Goal: Navigation & Orientation: Find specific page/section

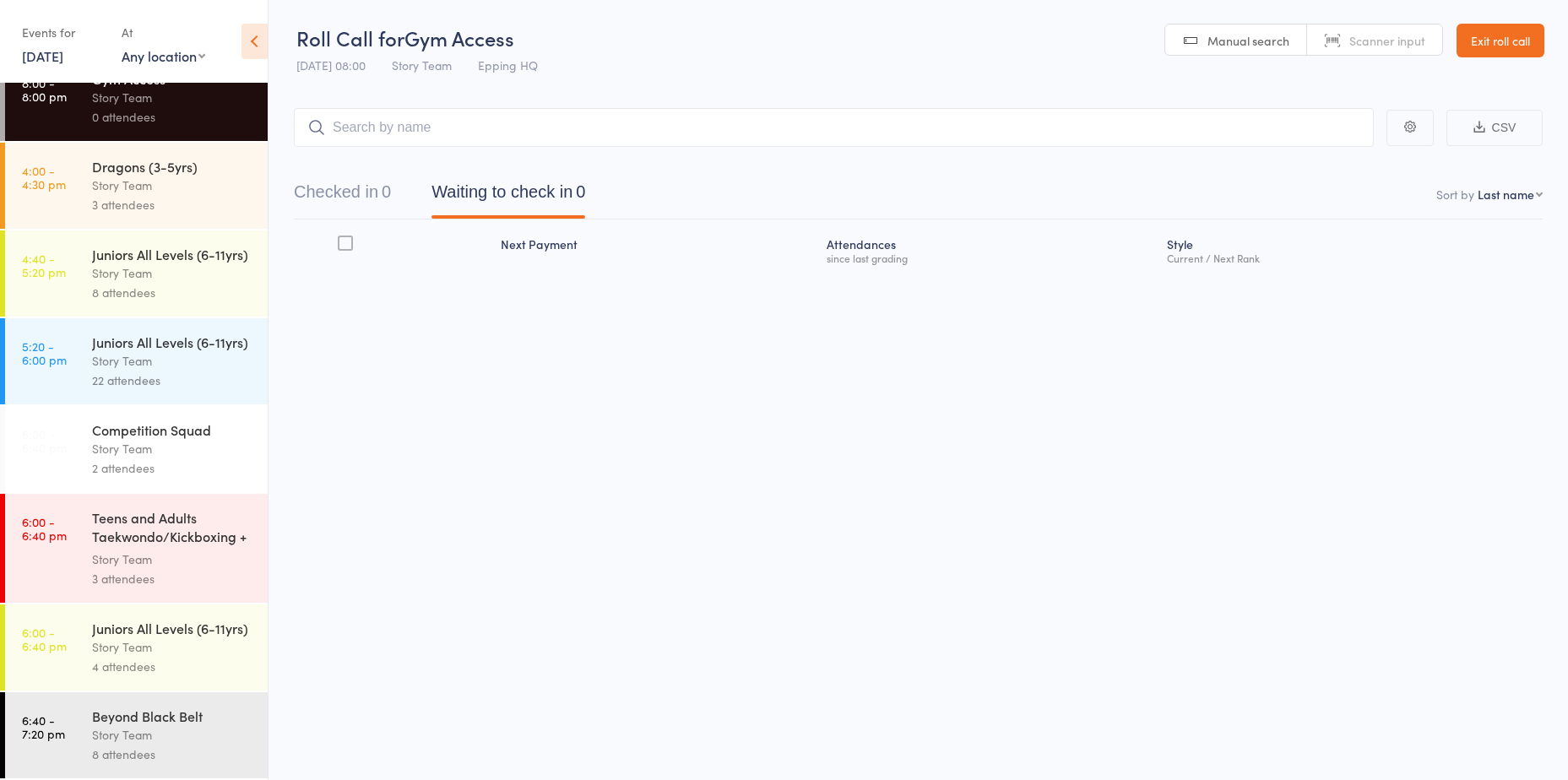
scroll to position [84, 0]
click at [152, 722] on div "Beyond Black Belt" at bounding box center [172, 715] width 161 height 19
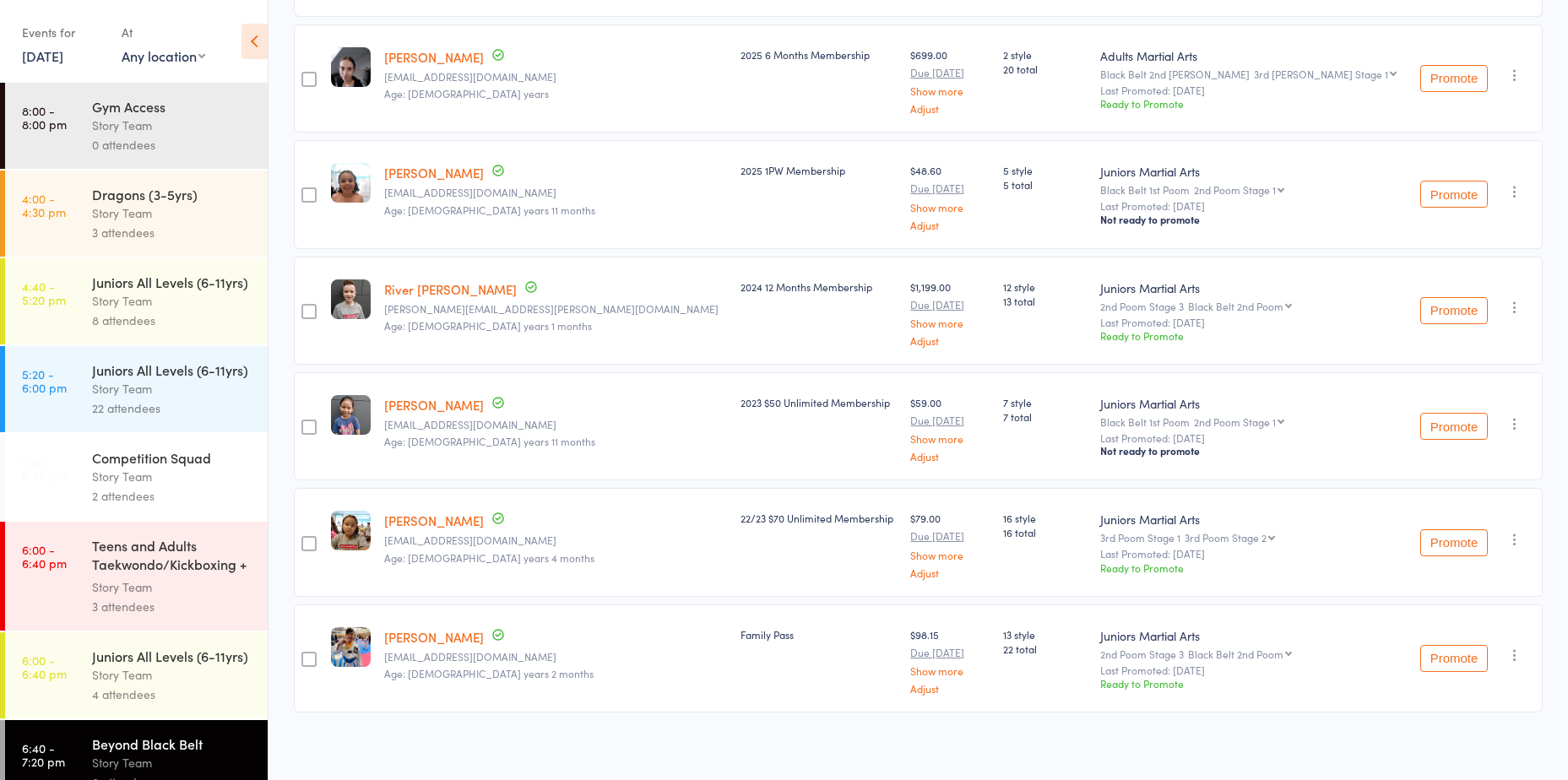
scroll to position [487, 0]
click at [179, 577] on div "Teens and Adults Taekwondo/Kickboxing + Family Cla..." at bounding box center [172, 557] width 161 height 41
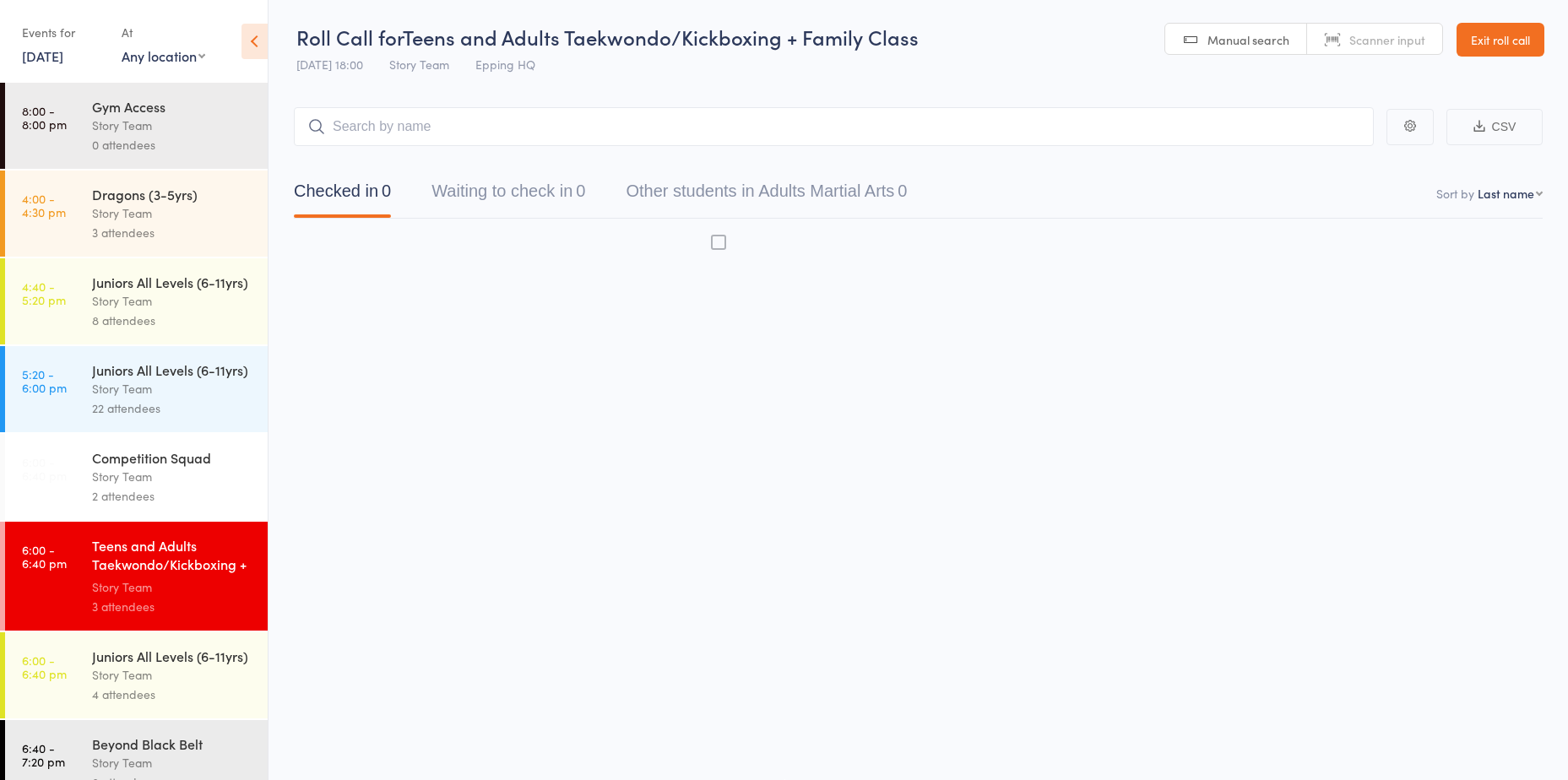
scroll to position [1, 0]
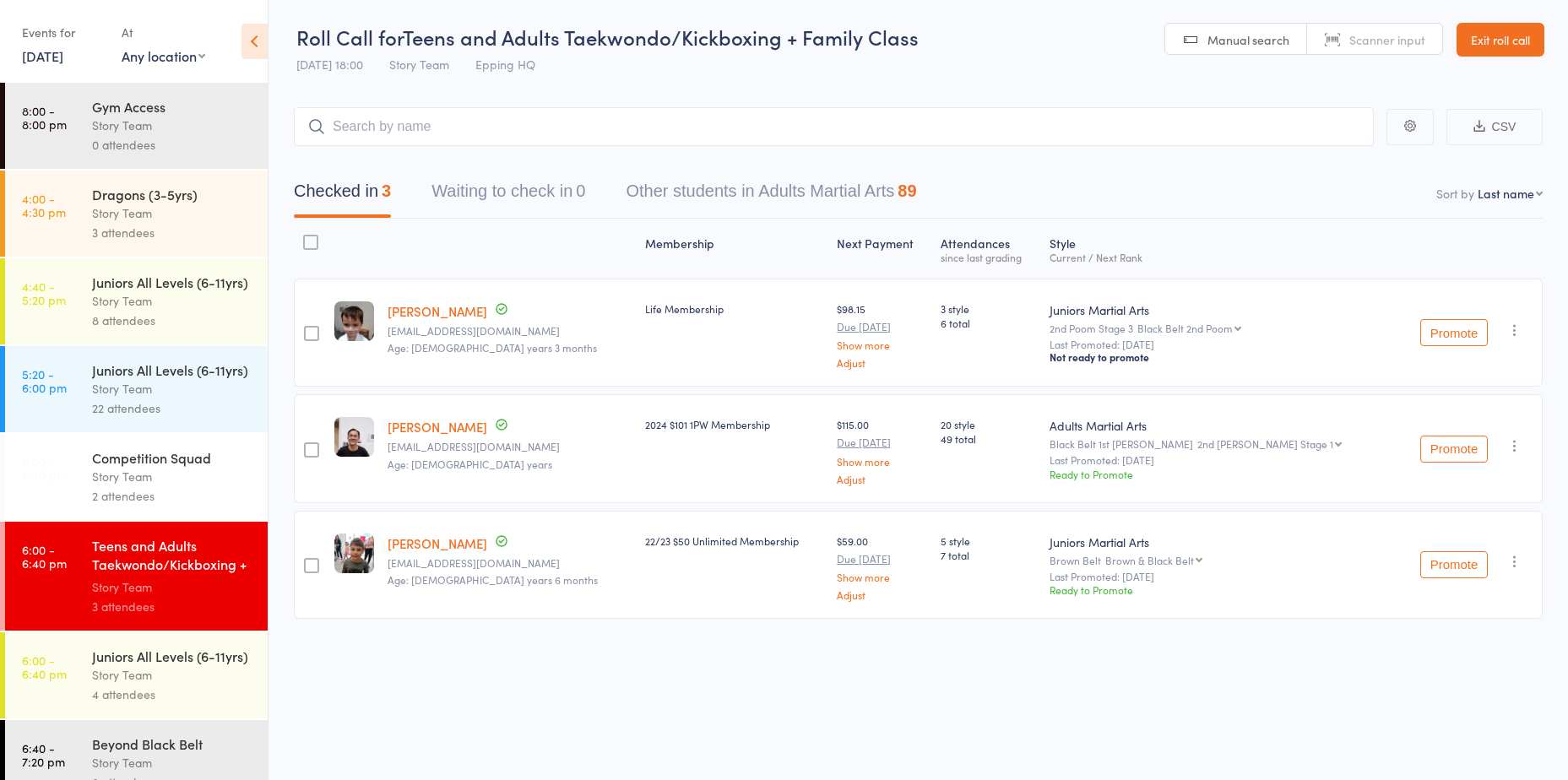
click at [106, 486] on div "Story Team" at bounding box center [172, 476] width 161 height 20
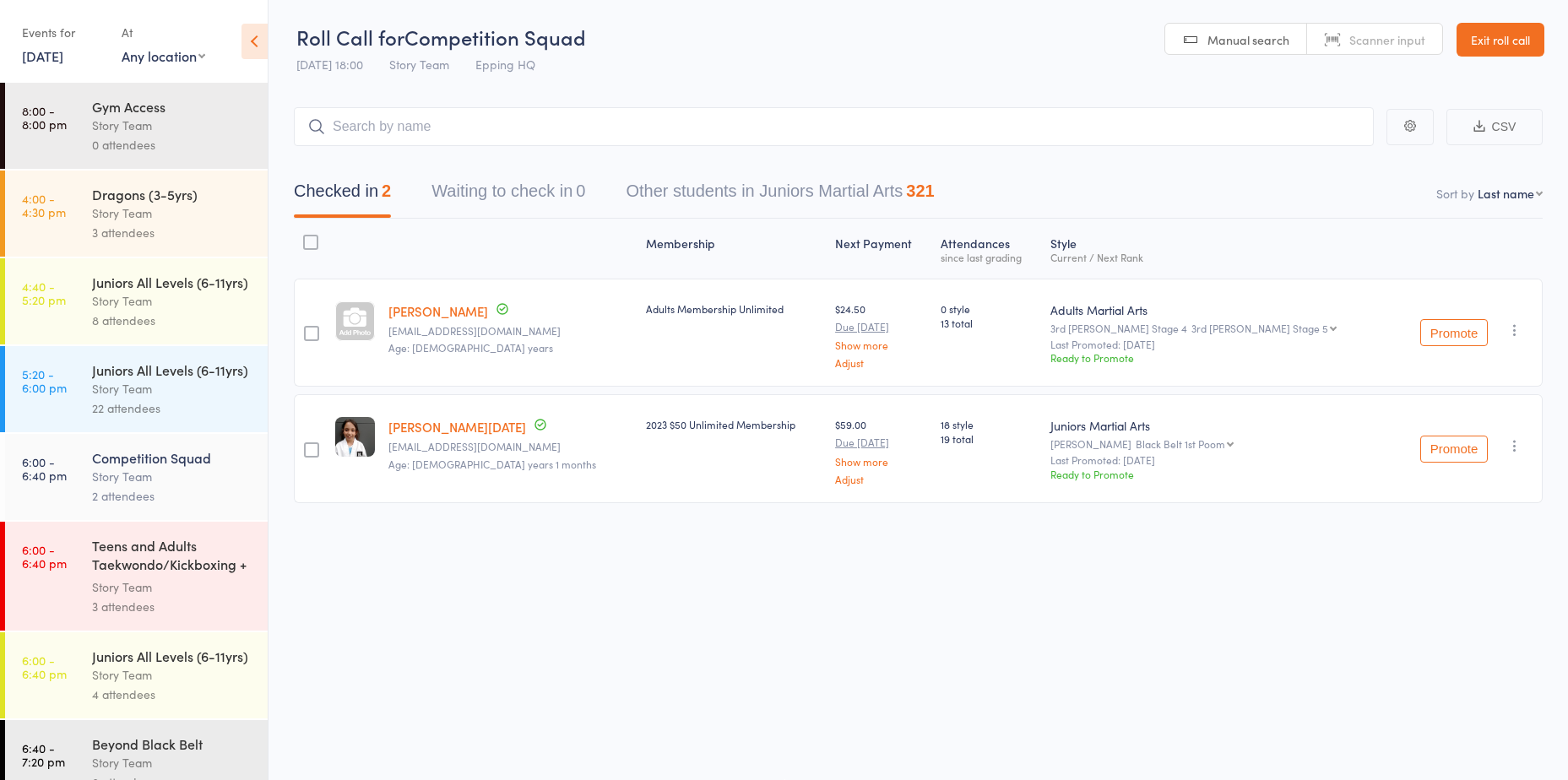
click at [151, 505] on div "2 attendees" at bounding box center [172, 496] width 161 height 20
click at [152, 505] on div "2 attendees" at bounding box center [172, 496] width 161 height 20
click at [156, 505] on div "2 attendees" at bounding box center [172, 496] width 161 height 20
click at [1499, 34] on link "Exit roll call" at bounding box center [1500, 39] width 87 height 33
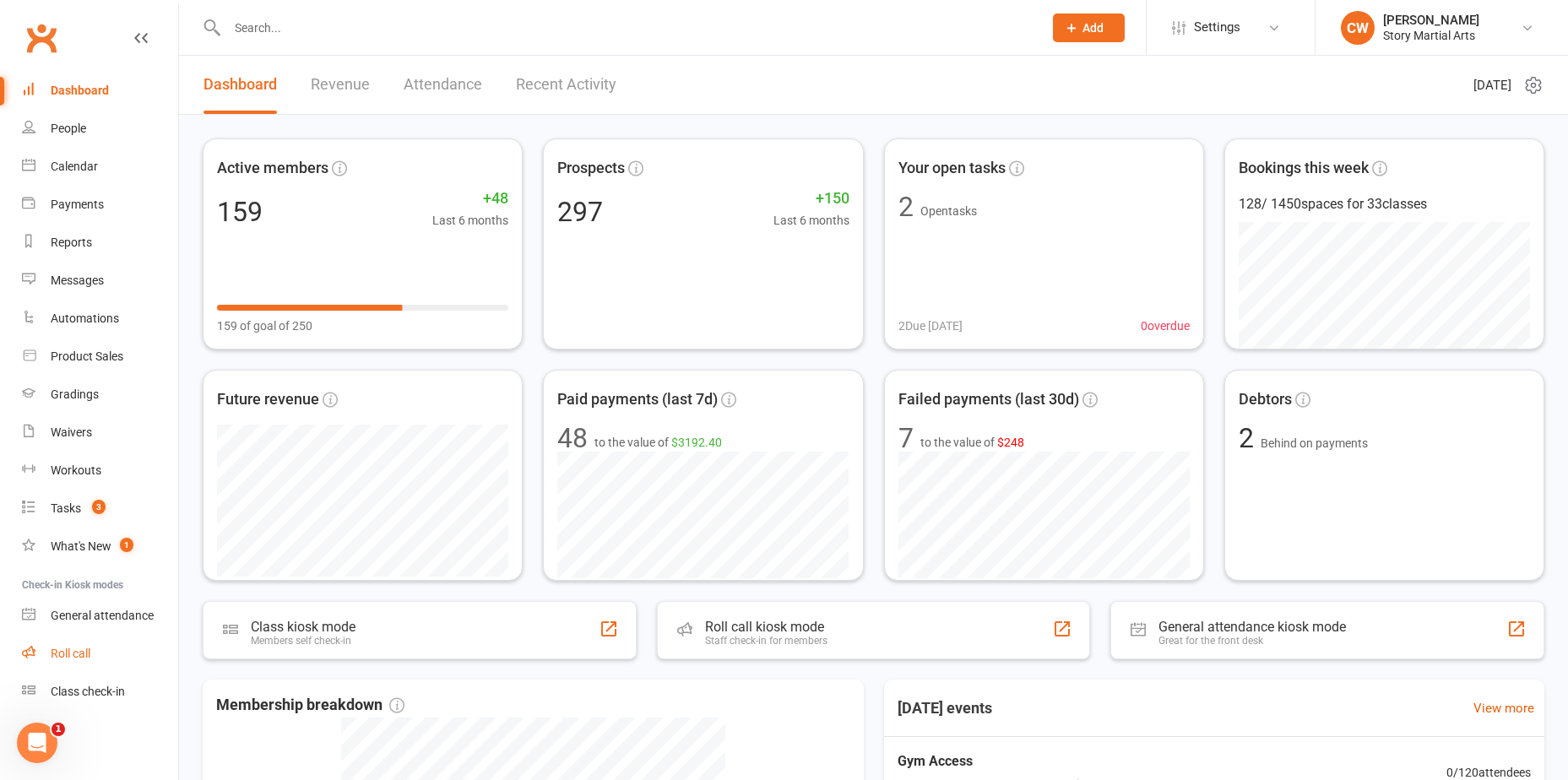
click at [76, 640] on link "Roll call" at bounding box center [99, 653] width 156 height 38
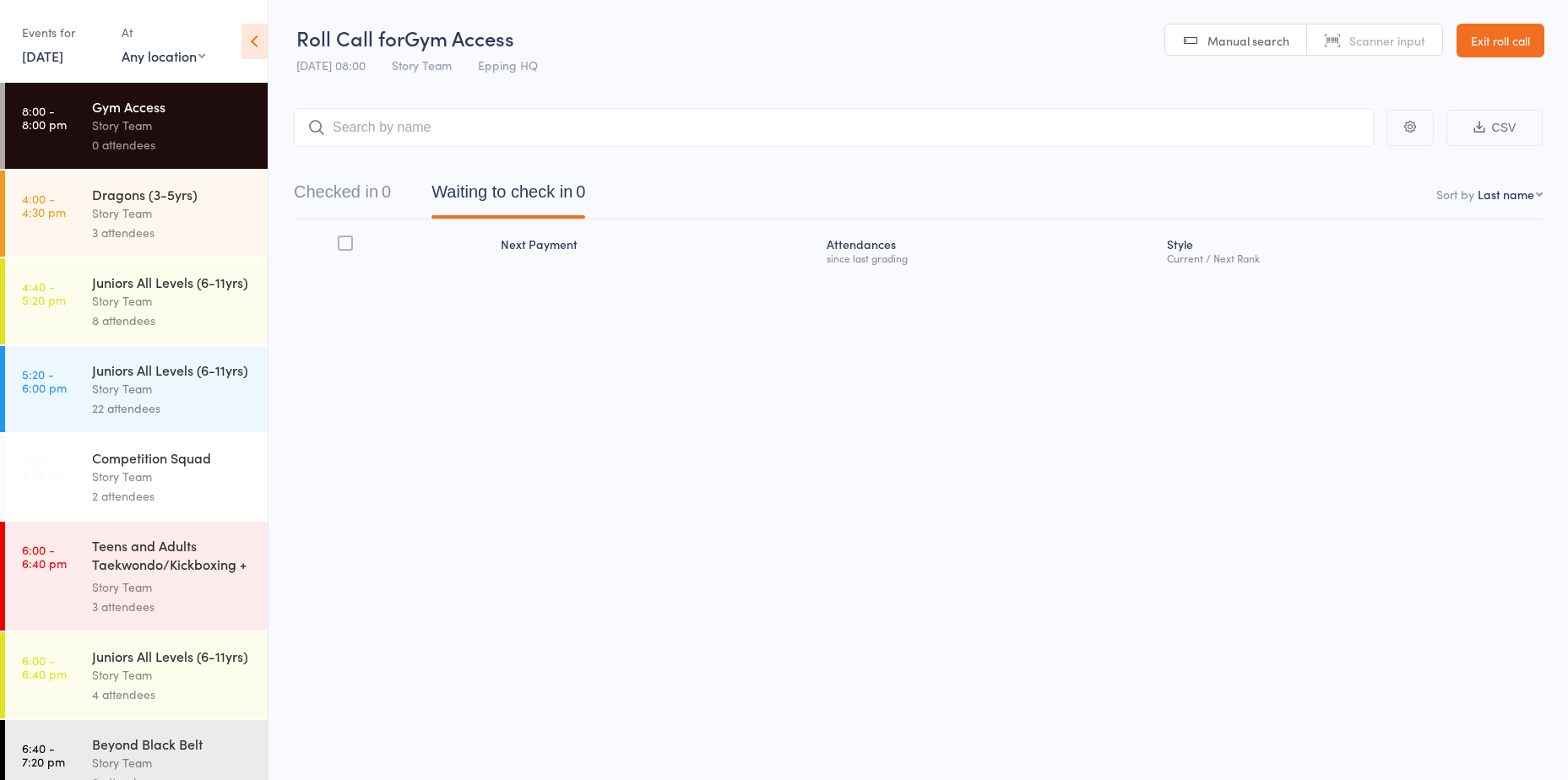
click at [1503, 44] on link "Exit roll call" at bounding box center [1500, 40] width 87 height 33
